Goal: Transaction & Acquisition: Subscribe to service/newsletter

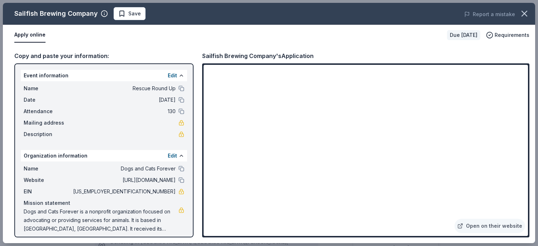
scroll to position [215, 0]
click at [120, 12] on span "Save" at bounding box center [129, 13] width 23 height 9
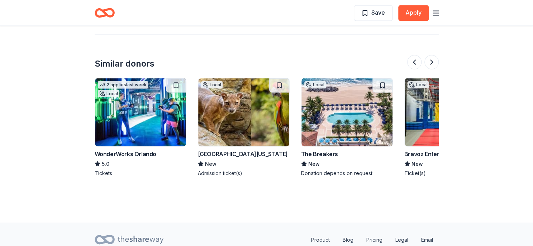
scroll to position [0, 619]
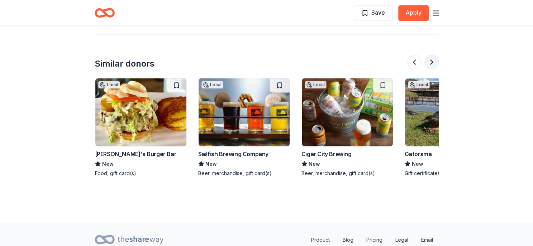
click at [431, 60] on button at bounding box center [431, 62] width 14 height 14
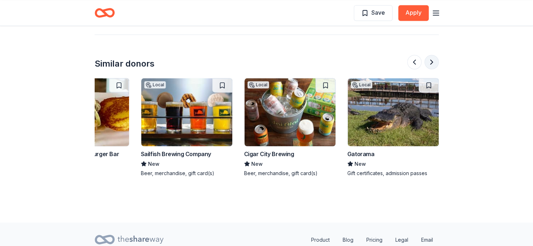
click at [432, 61] on button at bounding box center [431, 62] width 14 height 14
click at [431, 60] on button at bounding box center [431, 62] width 14 height 14
click at [281, 112] on img at bounding box center [290, 112] width 91 height 68
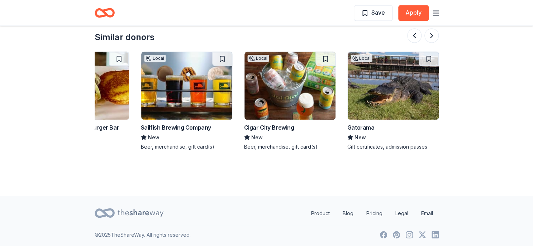
scroll to position [672, 0]
click at [413, 33] on button at bounding box center [414, 35] width 14 height 14
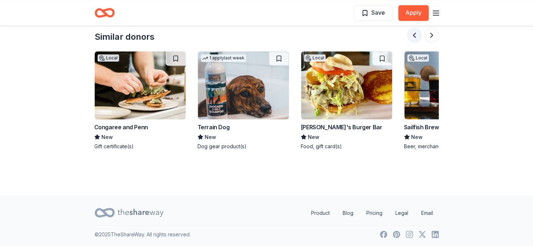
scroll to position [0, 413]
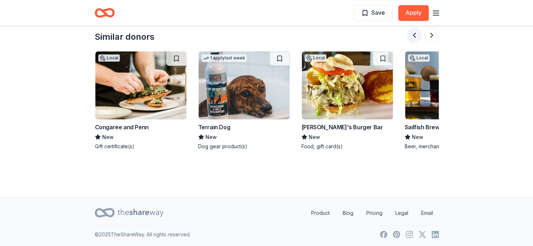
click at [414, 34] on button at bounding box center [414, 35] width 14 height 14
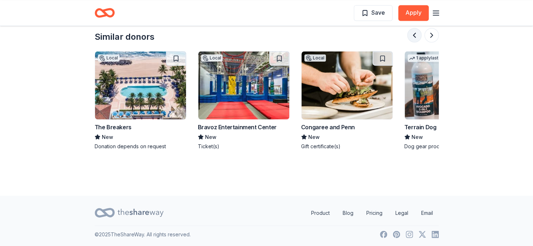
scroll to position [0, 206]
click at [414, 34] on button at bounding box center [414, 35] width 14 height 14
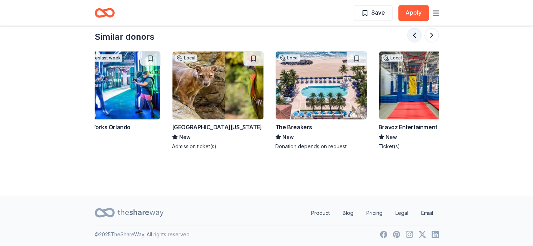
scroll to position [0, 0]
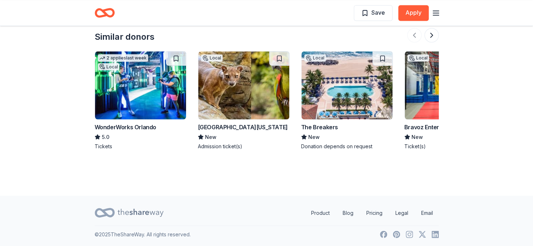
click at [409, 33] on div at bounding box center [423, 35] width 32 height 14
click at [136, 85] on img at bounding box center [140, 85] width 91 height 68
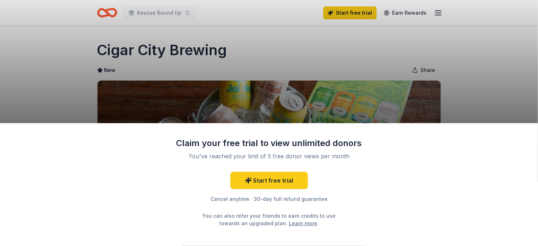
click at [288, 98] on div "Claim your free trial to view unlimited donors You've reached your limit of 5 f…" at bounding box center [269, 123] width 538 height 246
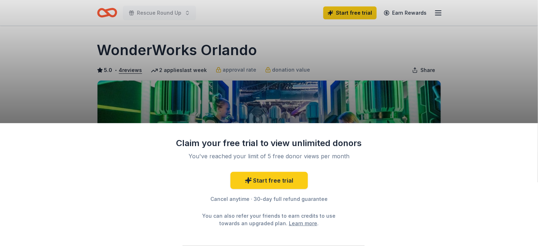
click at [437, 13] on div "Claim your free trial to view unlimited donors You've reached your limit of 5 f…" at bounding box center [269, 123] width 538 height 246
click at [268, 184] on link "Start free trial" at bounding box center [269, 180] width 77 height 17
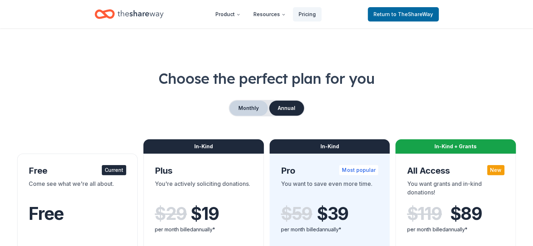
click at [247, 110] on button "Monthly" at bounding box center [248, 108] width 38 height 15
